Goal: Task Accomplishment & Management: Manage account settings

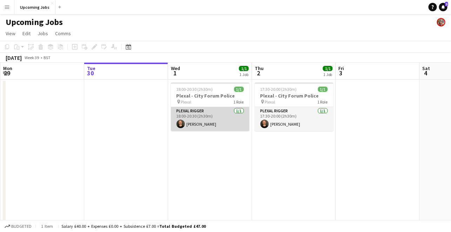
click at [200, 114] on app-card-role "Plexal Rigger [DATE] 18:00-20:30 (2h30m) [PERSON_NAME]" at bounding box center [210, 119] width 79 height 24
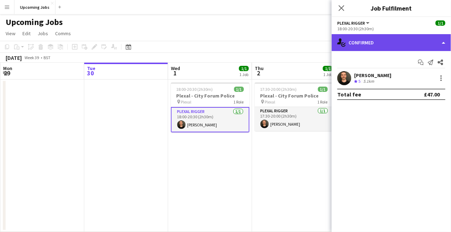
click at [384, 40] on div "single-neutral-actions-check-2 Confirmed" at bounding box center [391, 42] width 119 height 17
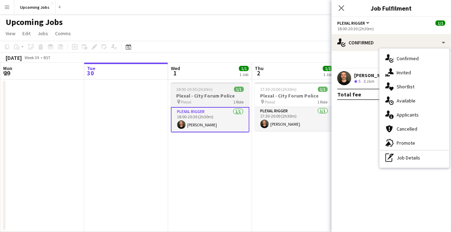
click at [203, 91] on span "18:00-20:30 (2h30m)" at bounding box center [195, 88] width 37 height 5
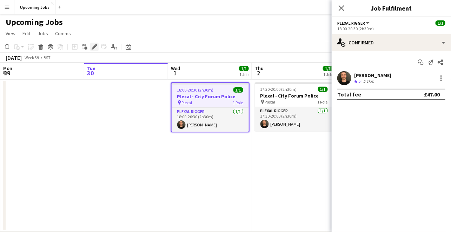
click at [94, 46] on icon at bounding box center [94, 47] width 4 height 4
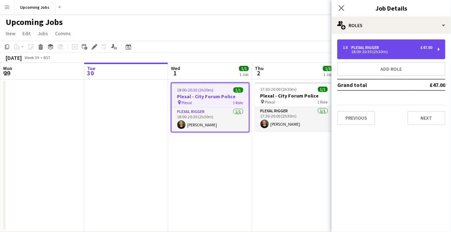
click at [407, 45] on div "1 x Plexal Rigger £47.00" at bounding box center [388, 47] width 90 height 5
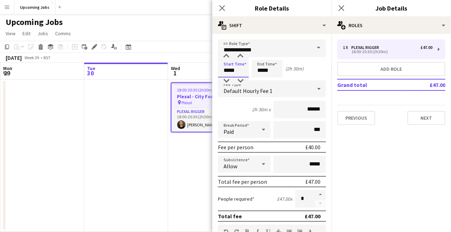
click at [227, 71] on input "*****" at bounding box center [233, 69] width 31 height 18
click at [228, 81] on div at bounding box center [227, 80] width 14 height 7
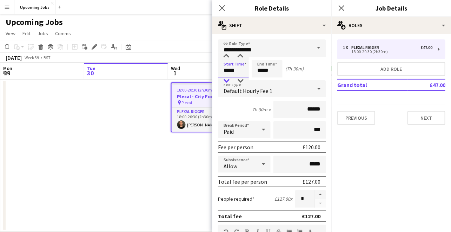
click at [228, 81] on div at bounding box center [227, 80] width 14 height 7
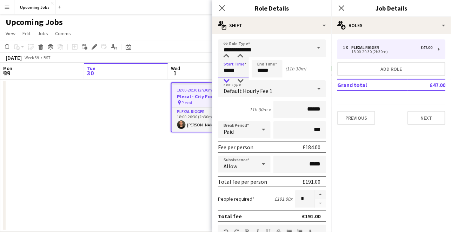
click at [228, 81] on div at bounding box center [227, 80] width 14 height 7
click at [229, 80] on div at bounding box center [227, 80] width 14 height 7
click at [240, 56] on div at bounding box center [241, 56] width 14 height 7
type input "*****"
click at [240, 56] on div at bounding box center [241, 56] width 14 height 7
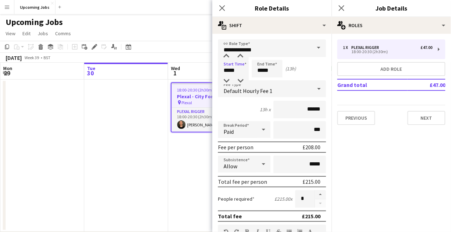
click at [251, 62] on div "Start Time ***** End Time ***** (13h)" at bounding box center [272, 69] width 108 height 18
click at [259, 66] on input "*****" at bounding box center [267, 69] width 31 height 18
click at [263, 79] on div at bounding box center [260, 80] width 14 height 7
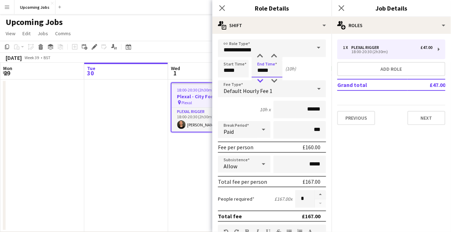
click at [263, 79] on div at bounding box center [260, 80] width 14 height 7
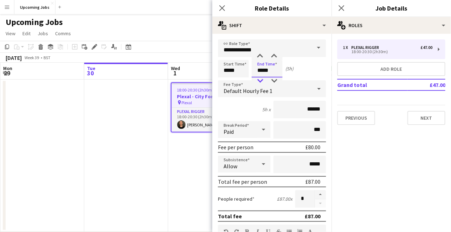
click at [263, 79] on div at bounding box center [260, 80] width 14 height 7
click at [274, 77] on div at bounding box center [274, 80] width 14 height 7
type input "*****"
click at [274, 77] on div at bounding box center [274, 80] width 14 height 7
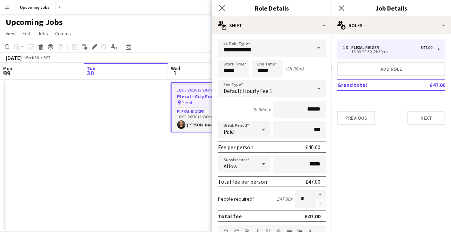
click at [294, 73] on div "Start Time ***** End Time ***** (2h 30m)" at bounding box center [272, 69] width 108 height 18
click at [220, 8] on icon "Close pop-in" at bounding box center [222, 8] width 7 height 7
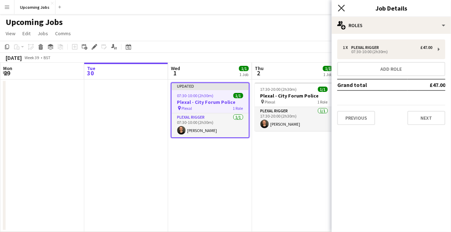
click at [339, 8] on icon "Close pop-in" at bounding box center [341, 8] width 7 height 7
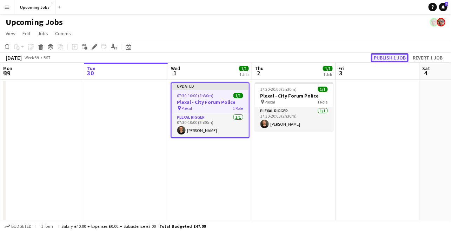
click at [395, 60] on button "Publish 1 job" at bounding box center [390, 57] width 38 height 9
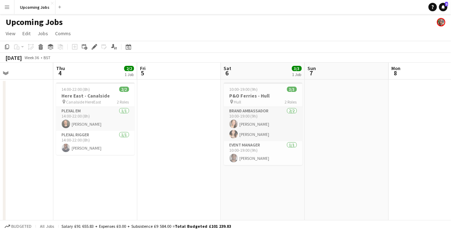
scroll to position [0, 296]
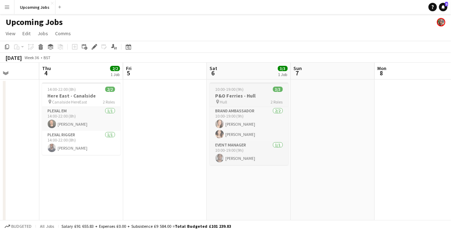
click at [239, 87] on span "10:00-19:00 (9h)" at bounding box center [230, 88] width 28 height 5
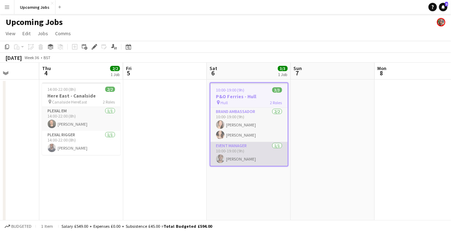
click at [237, 152] on app-card-role "Event Manager 1/1 10:00-19:00 (9h) peter adams" at bounding box center [249, 154] width 77 height 24
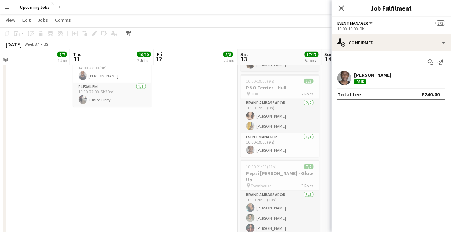
scroll to position [175, 0]
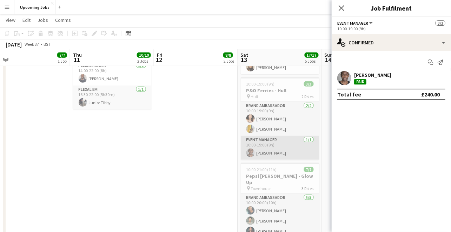
click at [263, 149] on app-card-role "Event Manager 1/1 10:00-19:00 (9h) peter adams" at bounding box center [280, 148] width 79 height 24
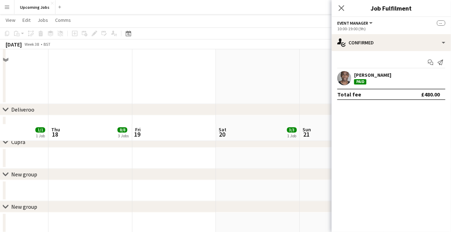
scroll to position [530, 0]
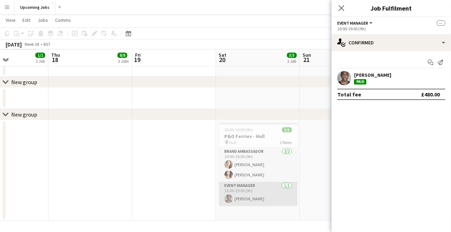
click at [253, 195] on app-card-role "Event Manager 1/1 10:00-19:00 (9h) peter adams" at bounding box center [258, 193] width 79 height 24
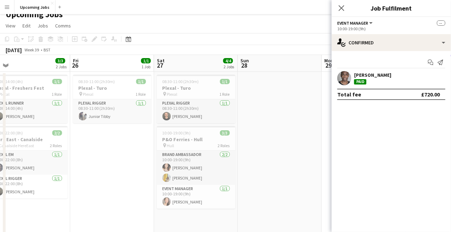
scroll to position [13, 0]
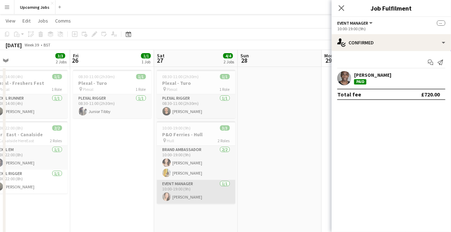
click at [182, 195] on app-card-role "Event Manager 1/1 10:00-19:00 (9h) Lisa Hoang" at bounding box center [196, 192] width 79 height 24
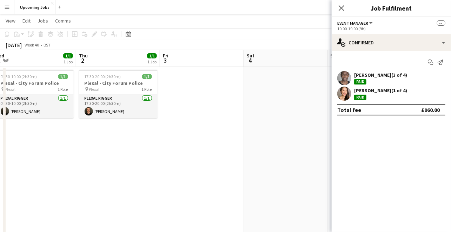
scroll to position [0, 156]
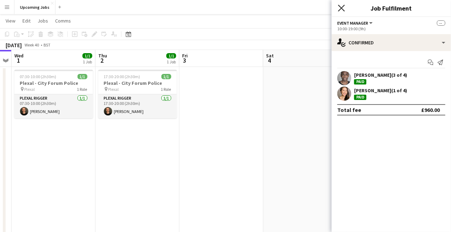
click at [342, 7] on icon at bounding box center [341, 8] width 7 height 7
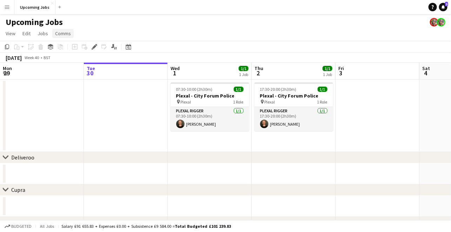
scroll to position [0, 172]
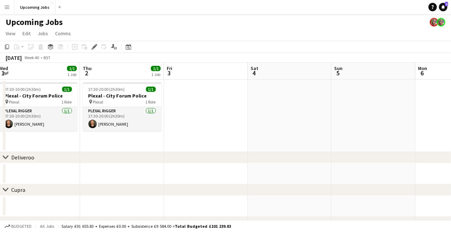
click at [10, 8] on button "Menu" at bounding box center [7, 7] width 14 height 14
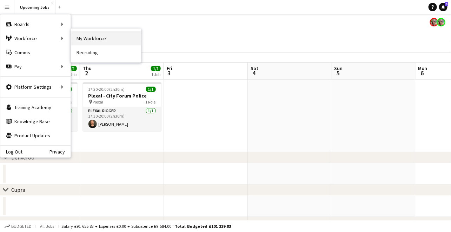
click at [95, 44] on link "My Workforce" at bounding box center [106, 38] width 70 height 14
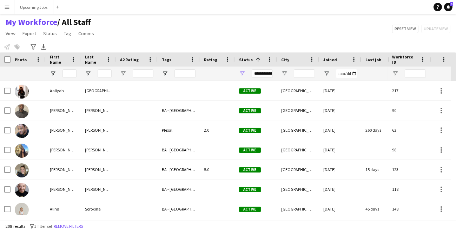
click at [9, 8] on app-icon "Menu" at bounding box center [7, 7] width 6 height 6
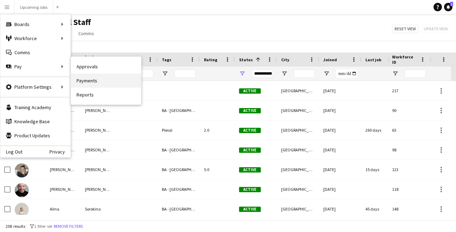
click at [80, 86] on link "Payments" at bounding box center [106, 80] width 70 height 14
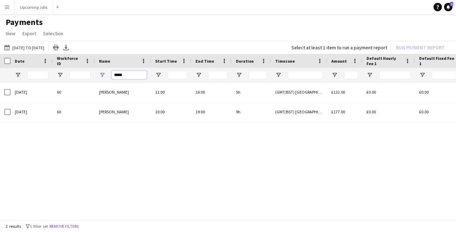
drag, startPoint x: 126, startPoint y: 77, endPoint x: 89, endPoint y: 73, distance: 37.8
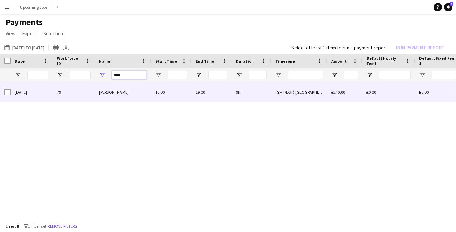
type input "****"
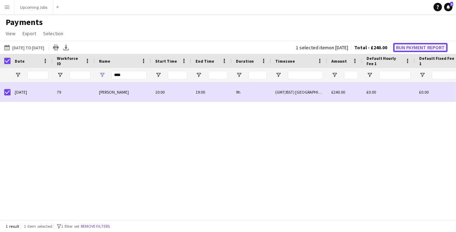
click at [404, 45] on button "Run Payment Report" at bounding box center [420, 47] width 54 height 9
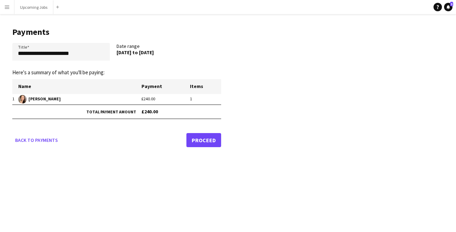
click at [210, 139] on link "Proceed" at bounding box center [204, 140] width 35 height 14
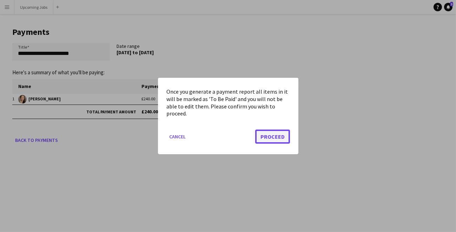
click at [276, 139] on button "Proceed" at bounding box center [272, 136] width 35 height 14
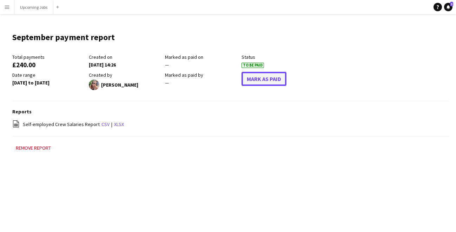
click at [261, 77] on button "Mark As Paid" at bounding box center [264, 79] width 45 height 14
